Goal: Task Accomplishment & Management: Complete application form

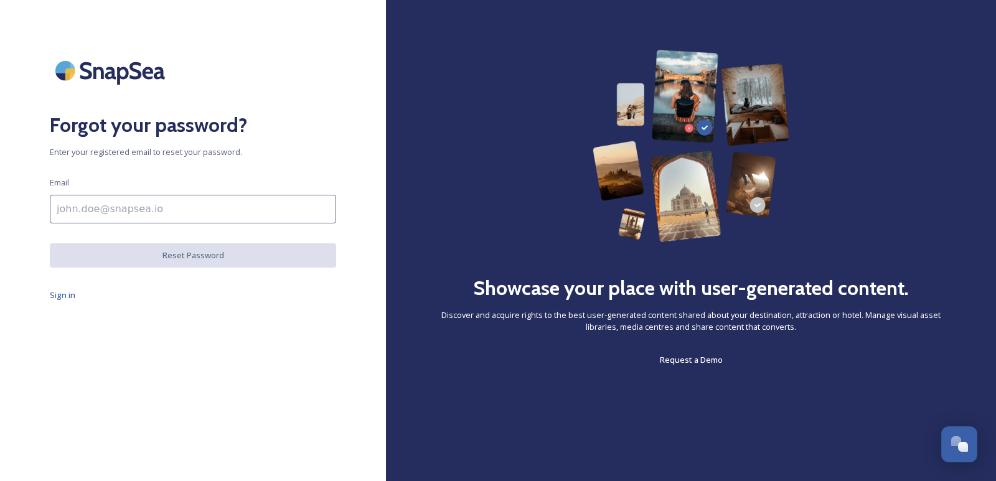
click at [131, 209] on input at bounding box center [193, 209] width 286 height 29
type input "[EMAIL_ADDRESS][DOMAIN_NAME]"
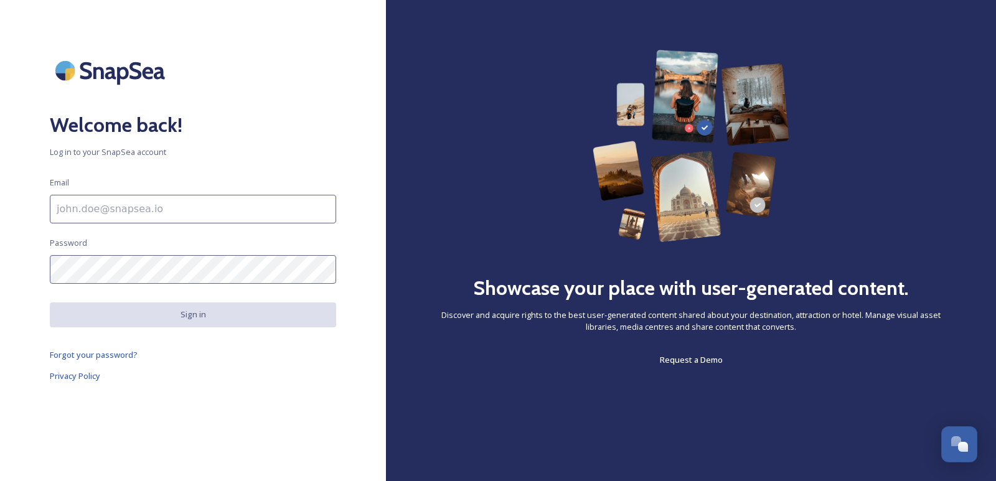
click at [100, 218] on input at bounding box center [193, 209] width 286 height 29
type input "[EMAIL_ADDRESS][DOMAIN_NAME]"
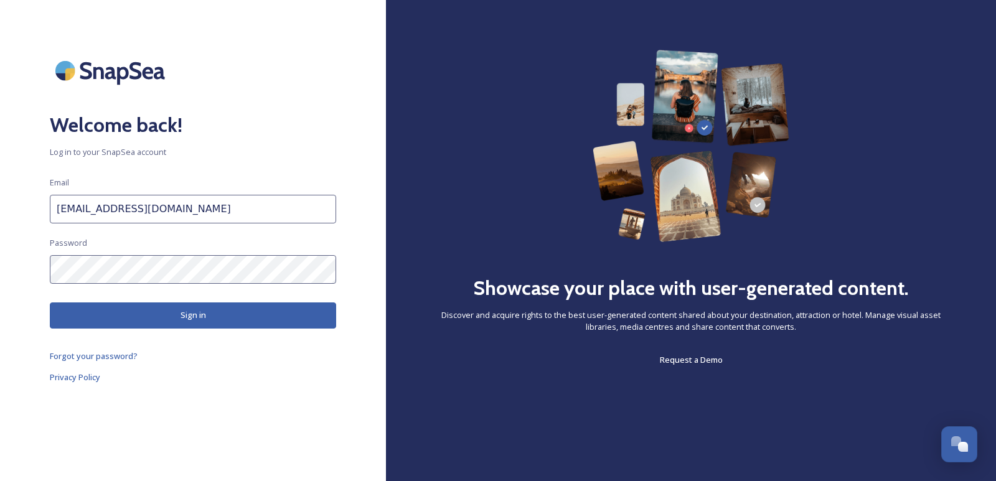
click at [145, 316] on button "Sign in" at bounding box center [193, 316] width 286 height 26
click at [173, 327] on button "Sign in" at bounding box center [193, 316] width 286 height 26
click at [172, 309] on button "Sign in" at bounding box center [193, 316] width 286 height 26
click at [90, 352] on span "Forgot your password?" at bounding box center [94, 357] width 88 height 11
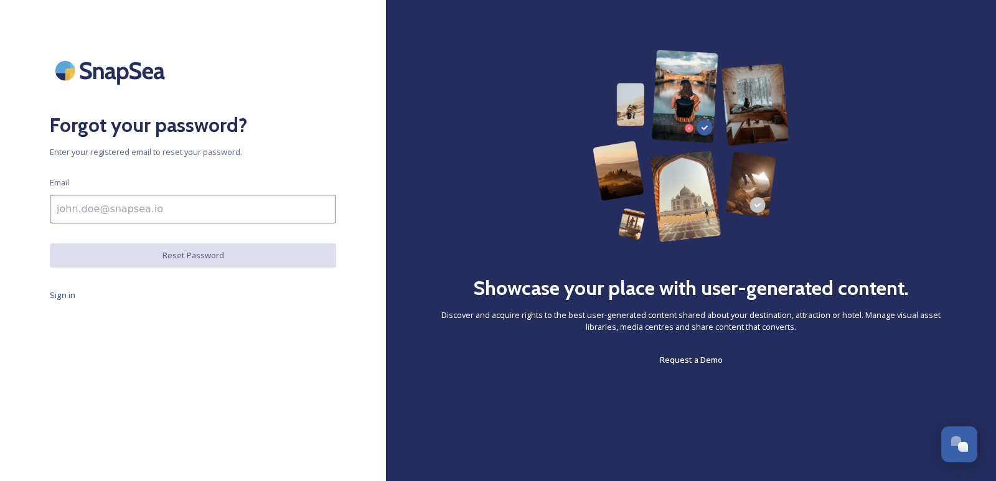
click at [128, 210] on input at bounding box center [193, 209] width 286 height 29
type input "[EMAIL_ADDRESS][DOMAIN_NAME]"
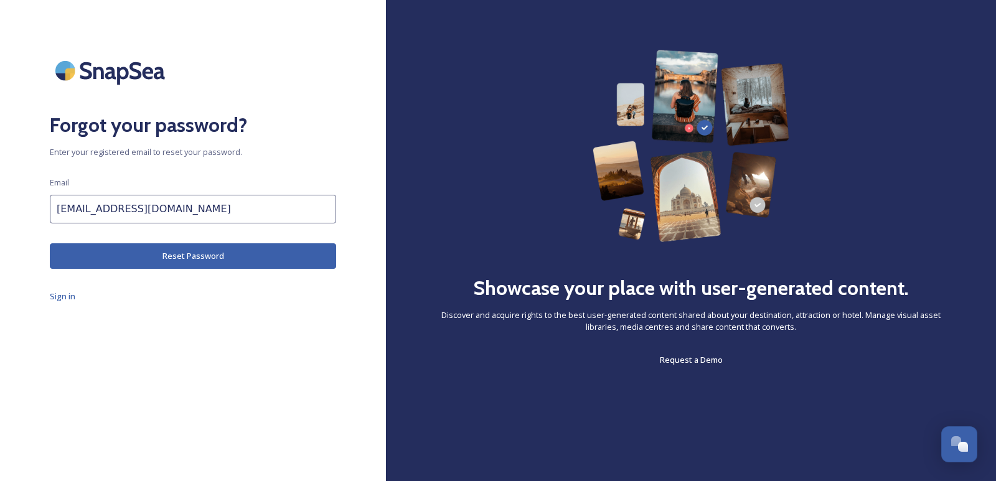
click at [158, 263] on button "Reset Password" at bounding box center [193, 256] width 286 height 26
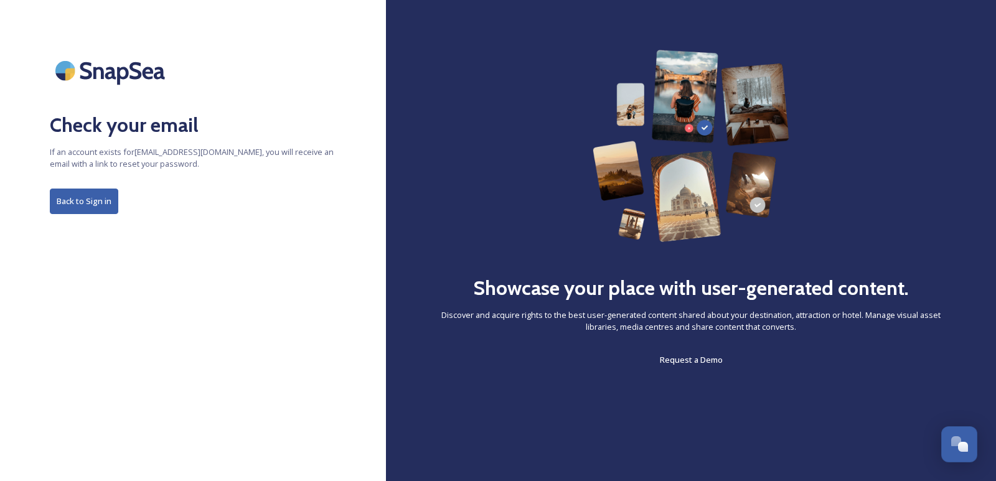
click at [77, 204] on button "Back to Sign in" at bounding box center [84, 202] width 68 height 26
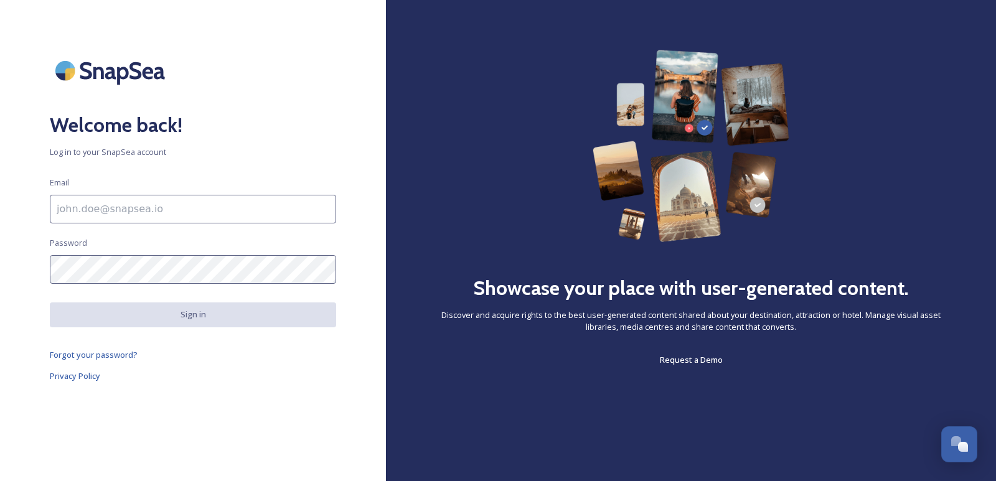
click at [117, 213] on input at bounding box center [193, 209] width 286 height 29
click at [126, 430] on div "Welcome back! Log in to your SnapSea account Email Password Sign in Forgot your…" at bounding box center [193, 241] width 386 height 382
click at [95, 344] on div "Welcome back! Log in to your SnapSea account Email Password Sign in Forgot your…" at bounding box center [193, 241] width 386 height 382
click at [91, 355] on span "Forgot your password?" at bounding box center [94, 354] width 88 height 11
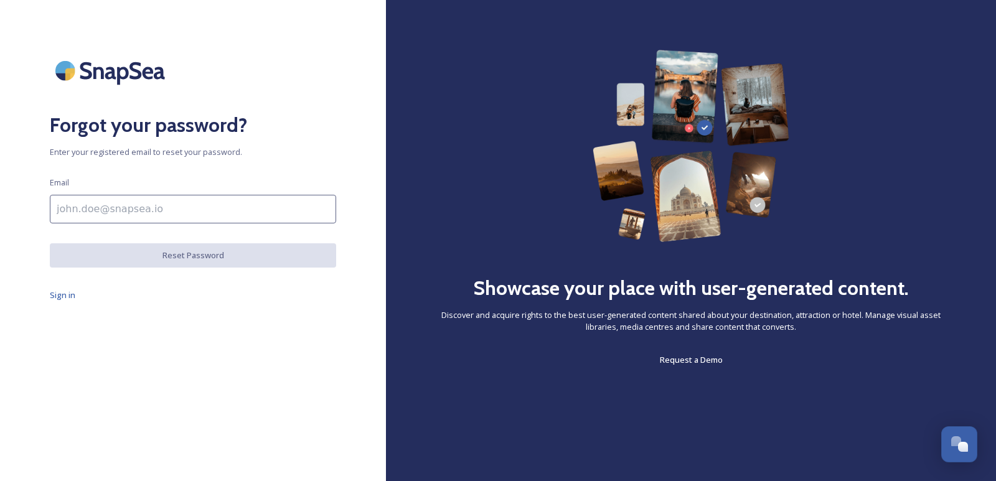
click at [101, 207] on input at bounding box center [193, 209] width 286 height 29
type input "[EMAIL_ADDRESS][DOMAIN_NAME]"
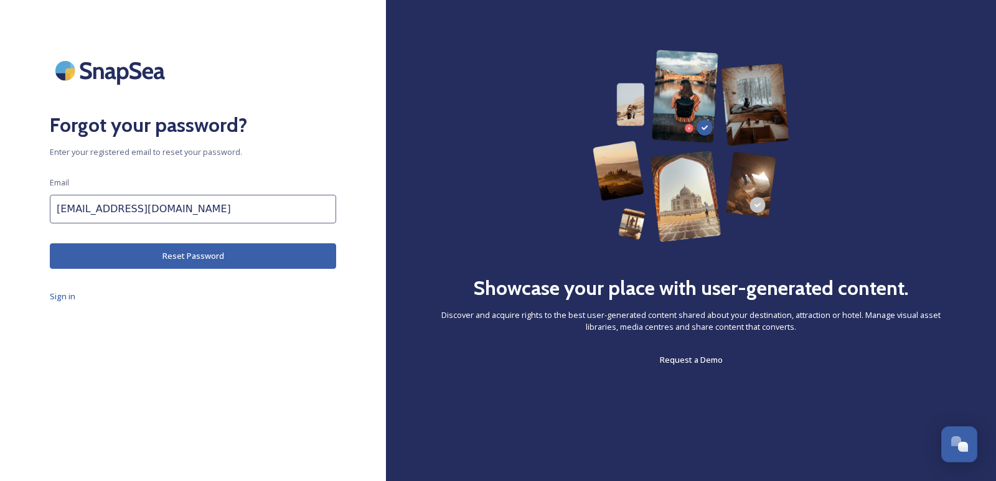
click at [143, 263] on button "Reset Password" at bounding box center [193, 256] width 286 height 26
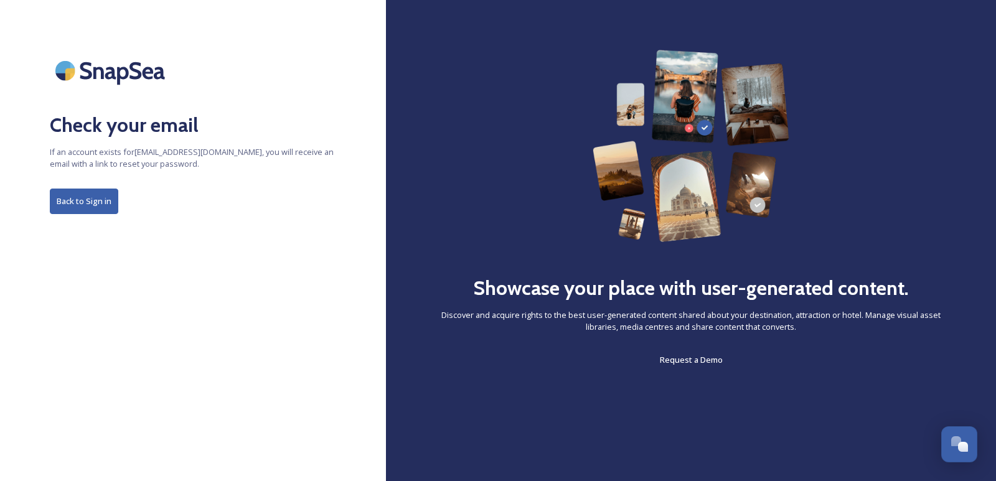
click at [80, 207] on button "Back to Sign in" at bounding box center [84, 202] width 68 height 26
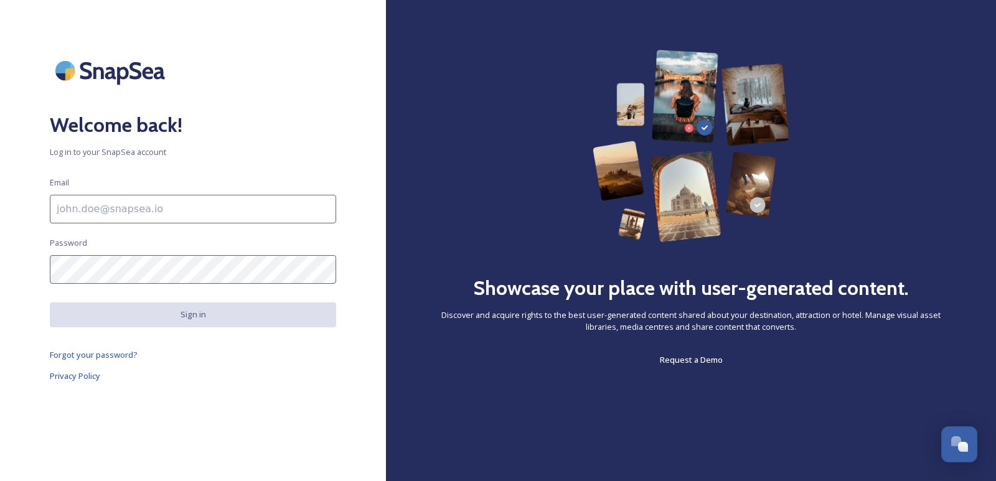
click at [101, 75] on img at bounding box center [112, 71] width 125 height 42
click at [62, 75] on img at bounding box center [112, 71] width 125 height 42
drag, startPoint x: 62, startPoint y: 75, endPoint x: 95, endPoint y: 32, distance: 54.2
click at [63, 73] on img at bounding box center [112, 71] width 125 height 42
click at [967, 436] on div "Open Chat" at bounding box center [959, 443] width 37 height 21
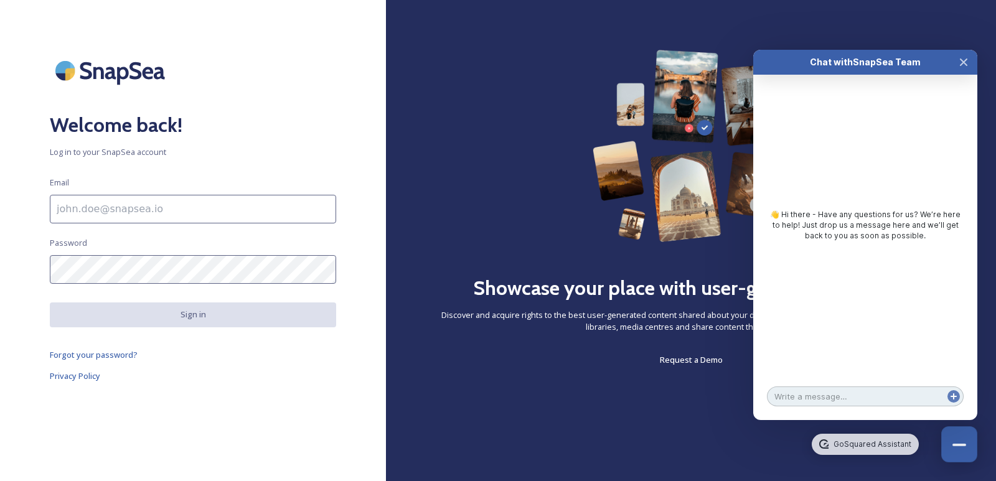
click at [827, 391] on textarea at bounding box center [865, 397] width 197 height 20
type textarea "create account"
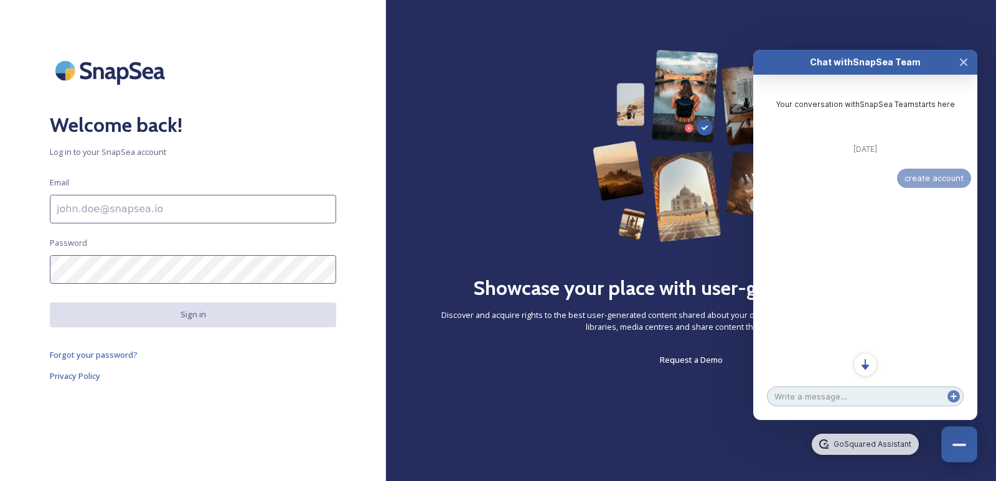
scroll to position [9, 0]
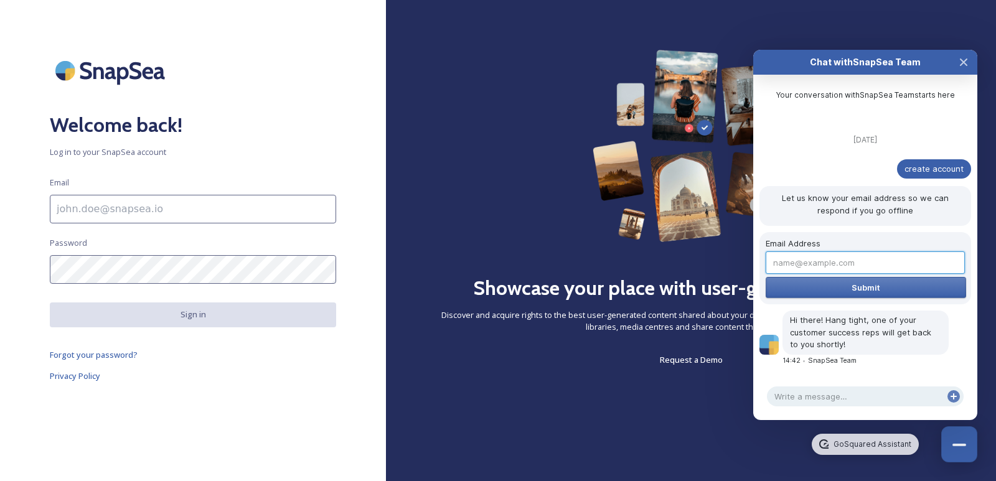
click at [837, 264] on input "Email Address" at bounding box center [865, 263] width 199 height 22
type input "[EMAIL_ADDRESS][DOMAIN_NAME]"
click at [858, 285] on span "Submit" at bounding box center [866, 288] width 29 height 10
